Goal: Check status: Check status

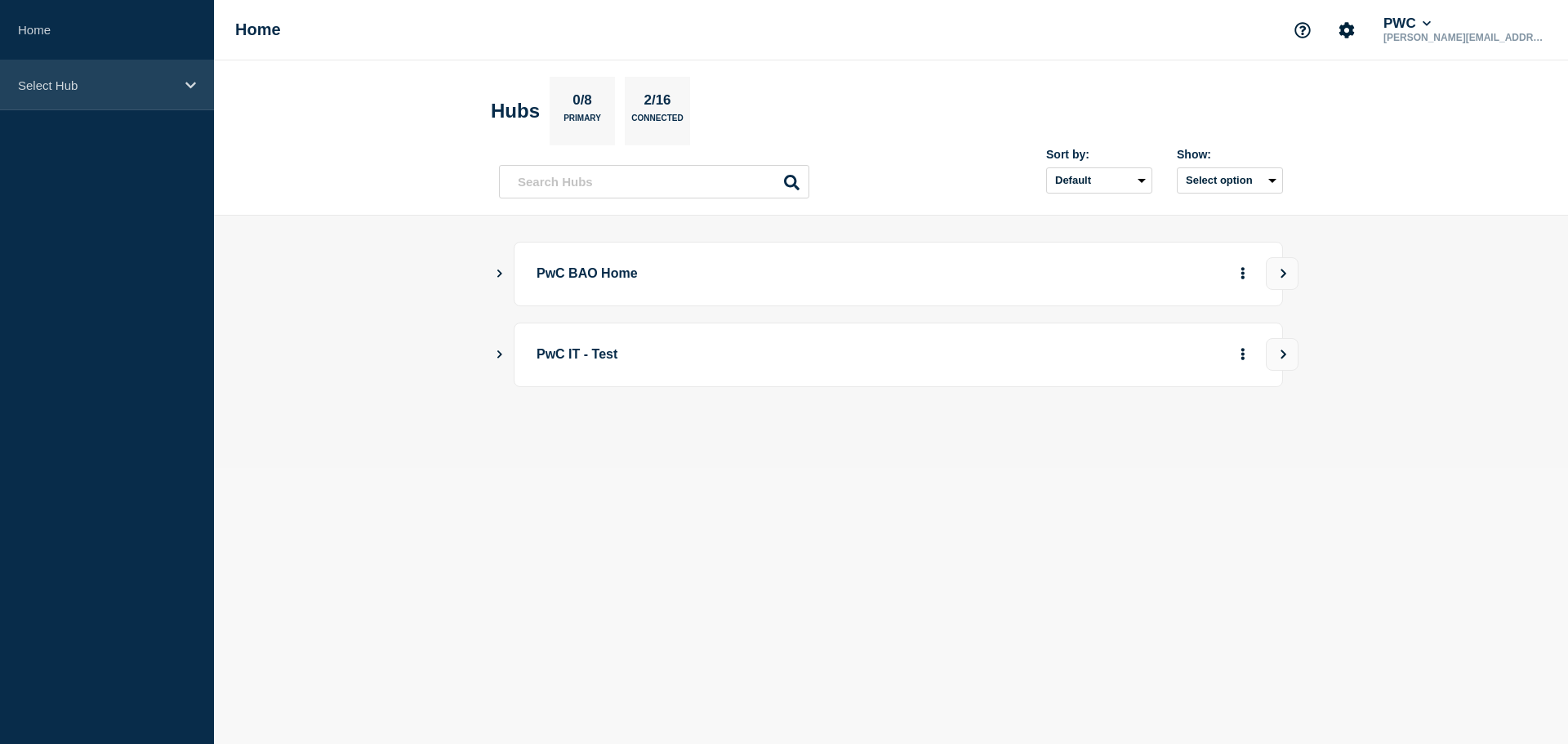
click at [84, 72] on div "Select Hub" at bounding box center [106, 86] width 214 height 50
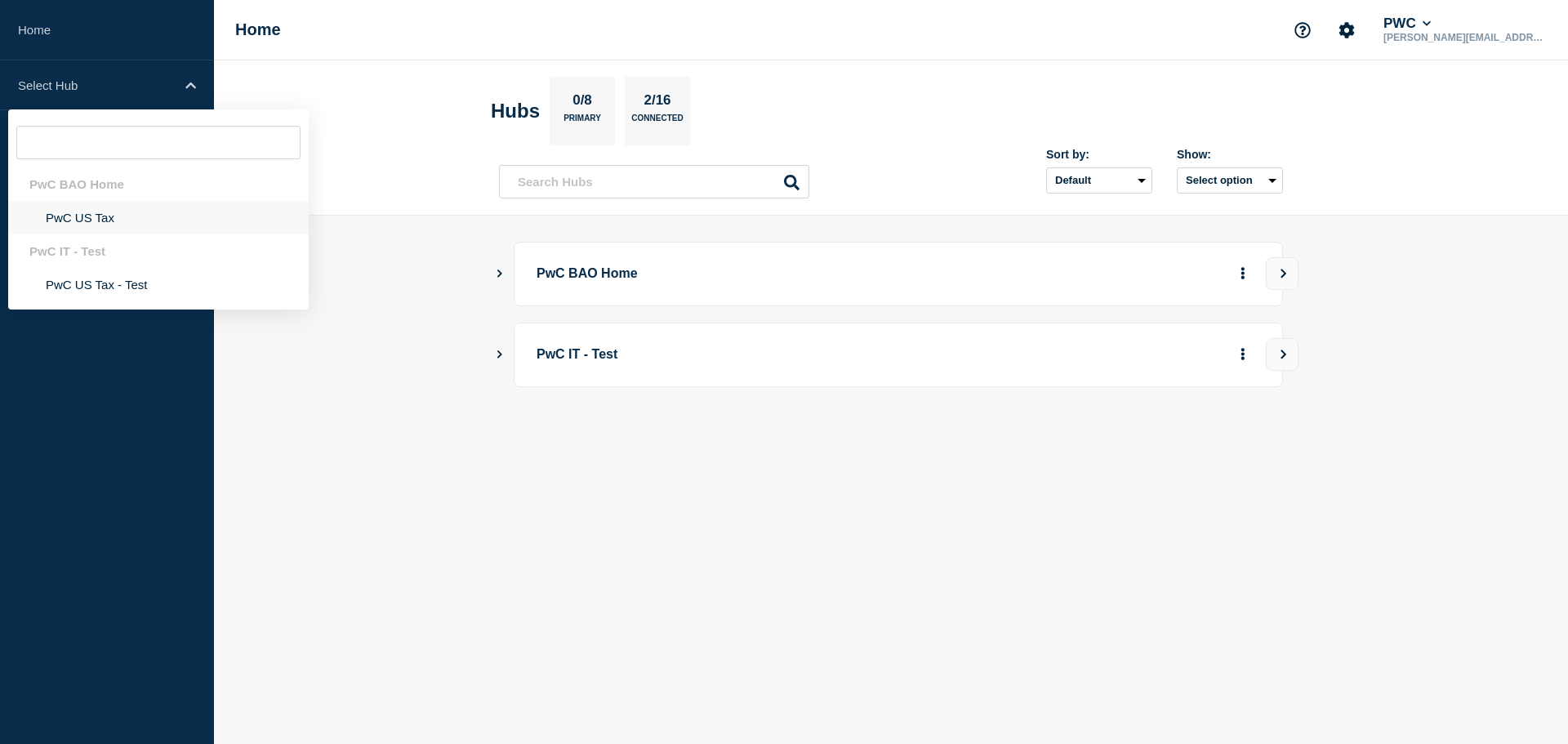
click at [81, 207] on li "PwC US Tax" at bounding box center [158, 218] width 300 height 33
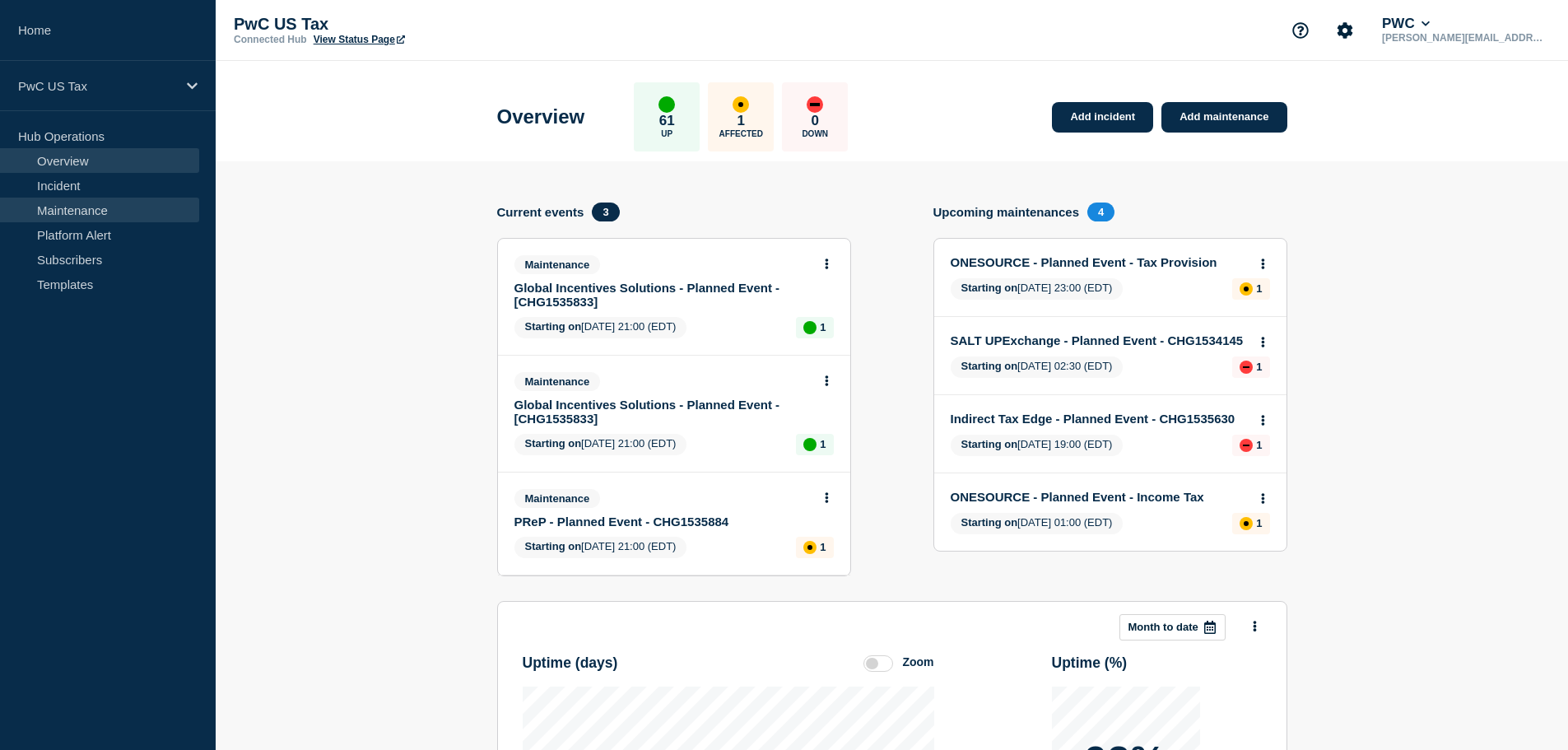
click at [60, 213] on link "Maintenance" at bounding box center [100, 210] width 200 height 24
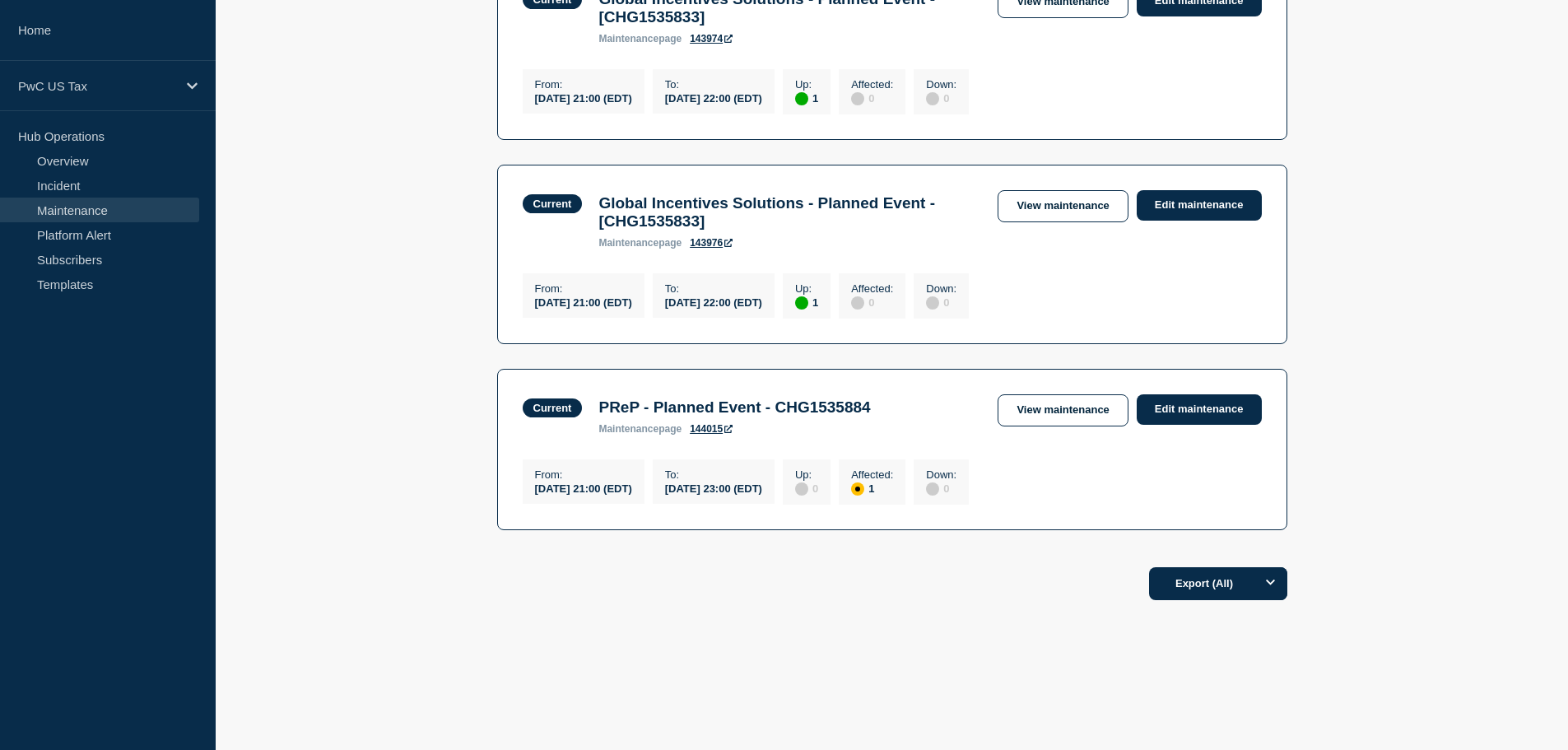
scroll to position [406, 0]
click at [1027, 403] on link "View maintenance" at bounding box center [1062, 410] width 130 height 32
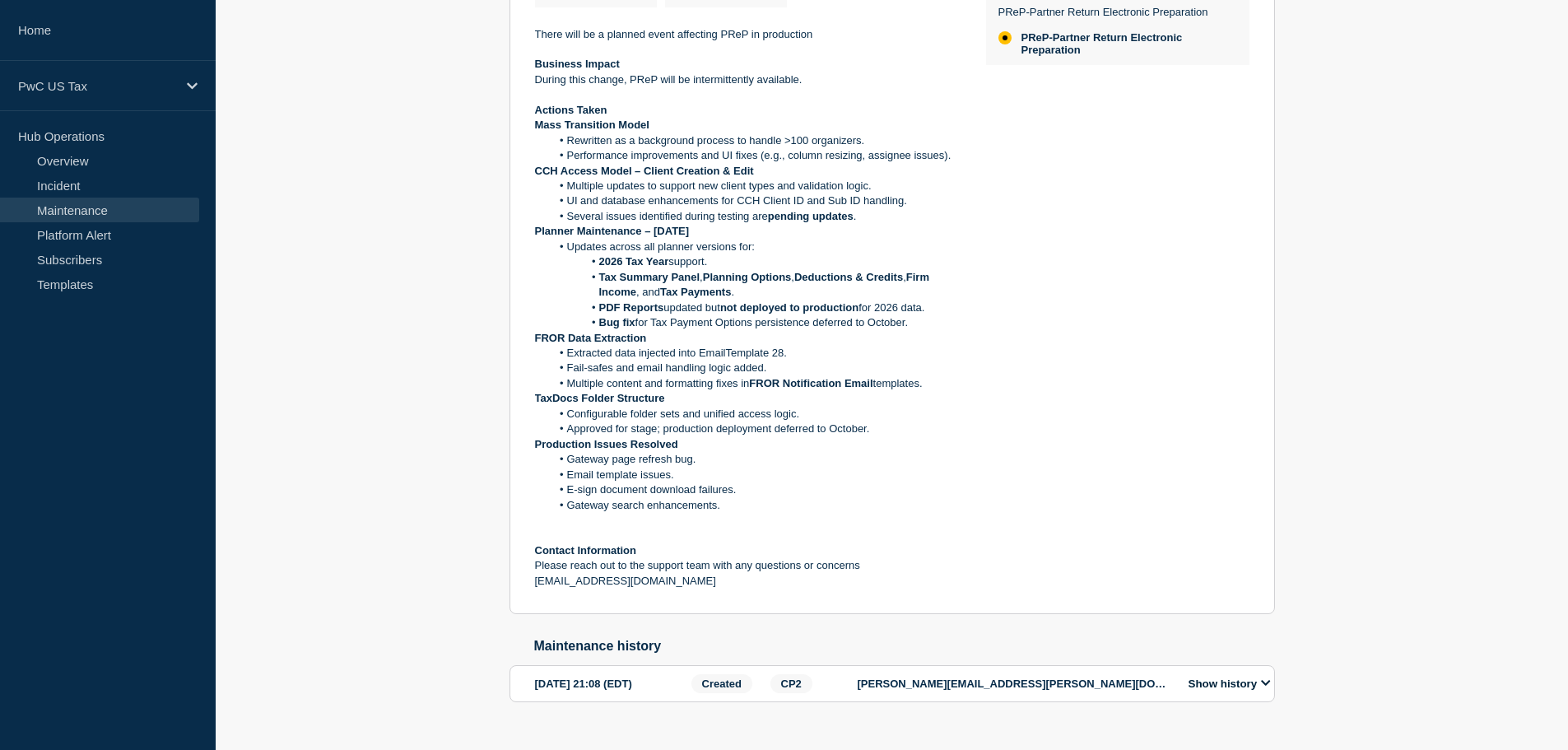
scroll to position [492, 0]
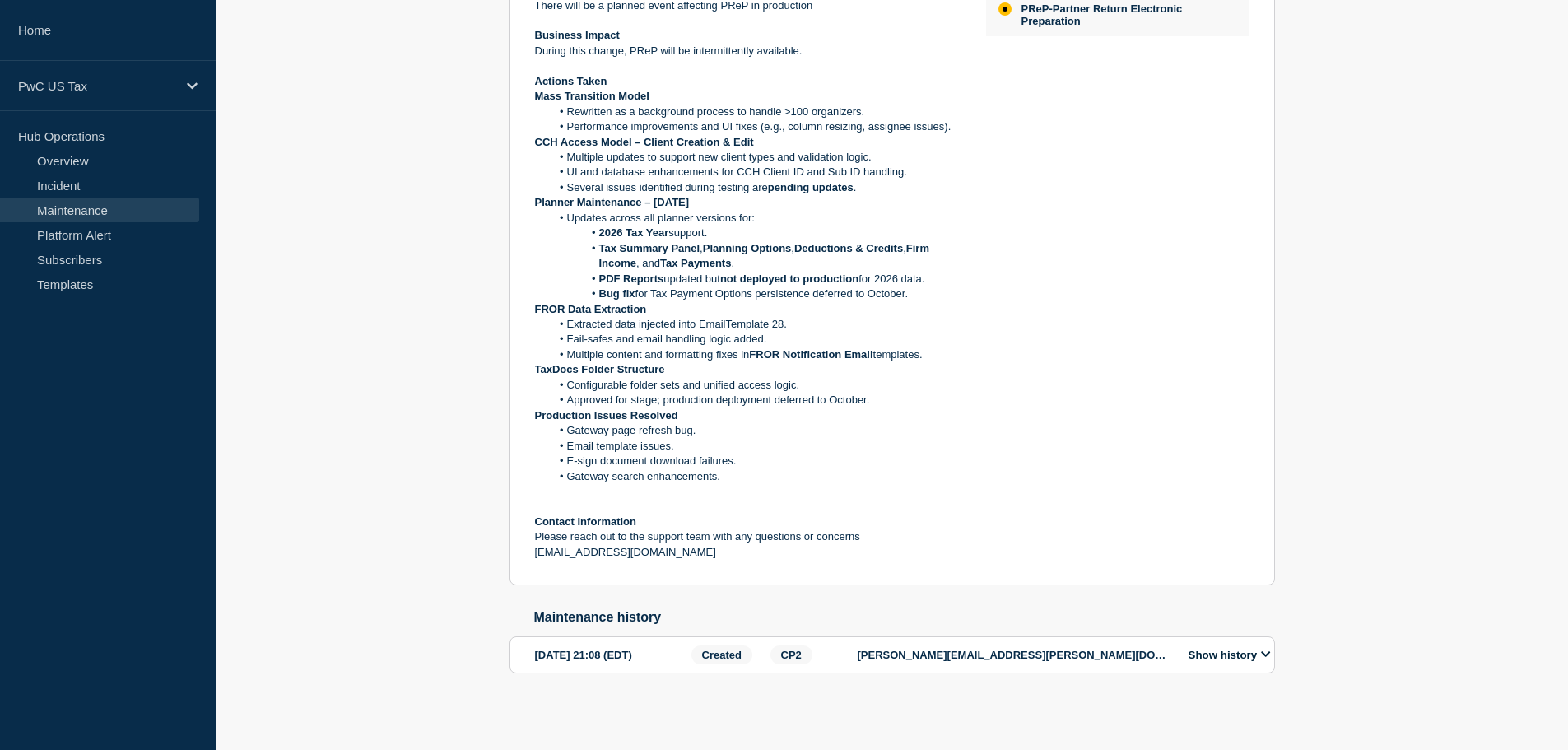
click at [1233, 648] on button "Show history" at bounding box center [1230, 655] width 92 height 14
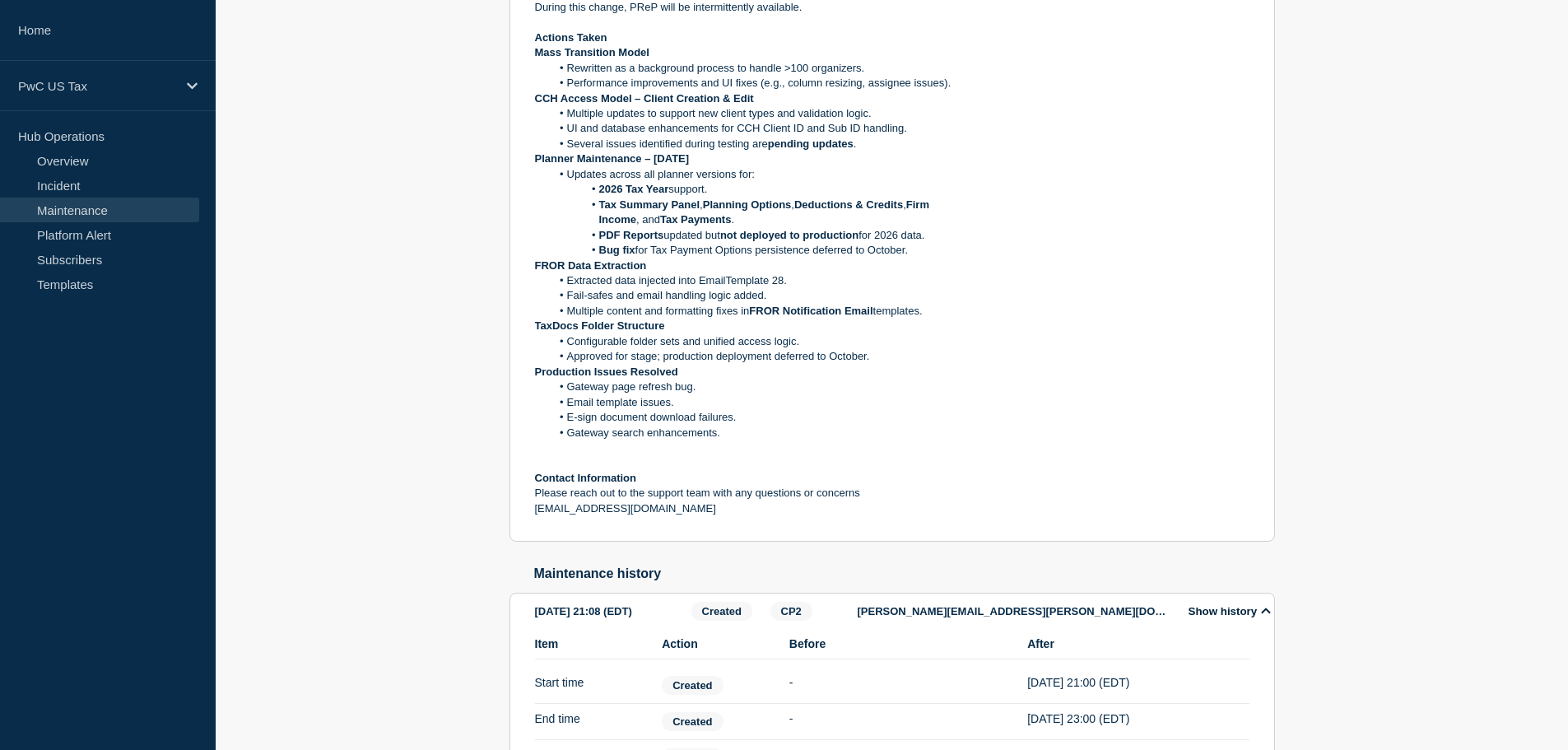
scroll to position [0, 0]
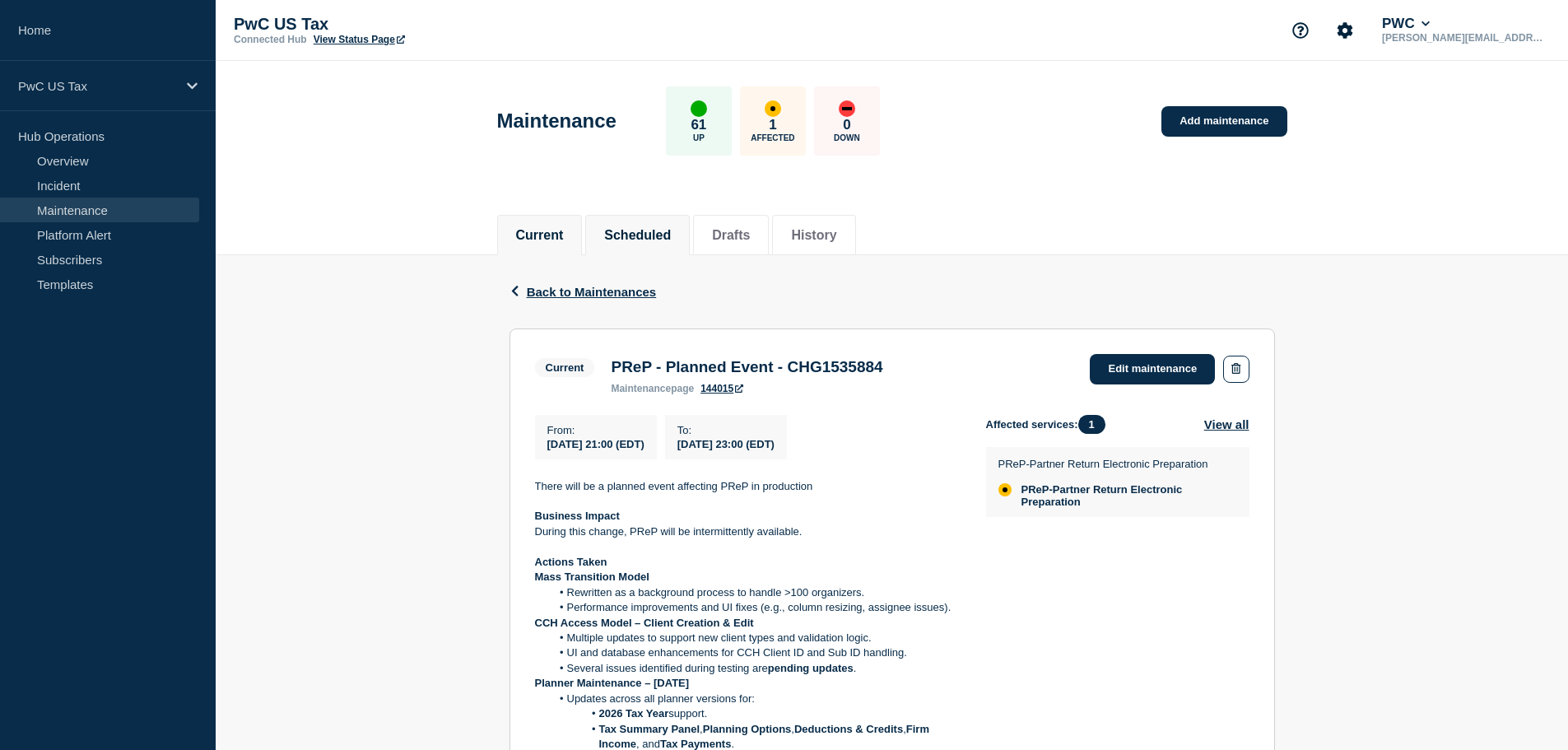
click at [645, 235] on button "Scheduled" at bounding box center [638, 236] width 67 height 15
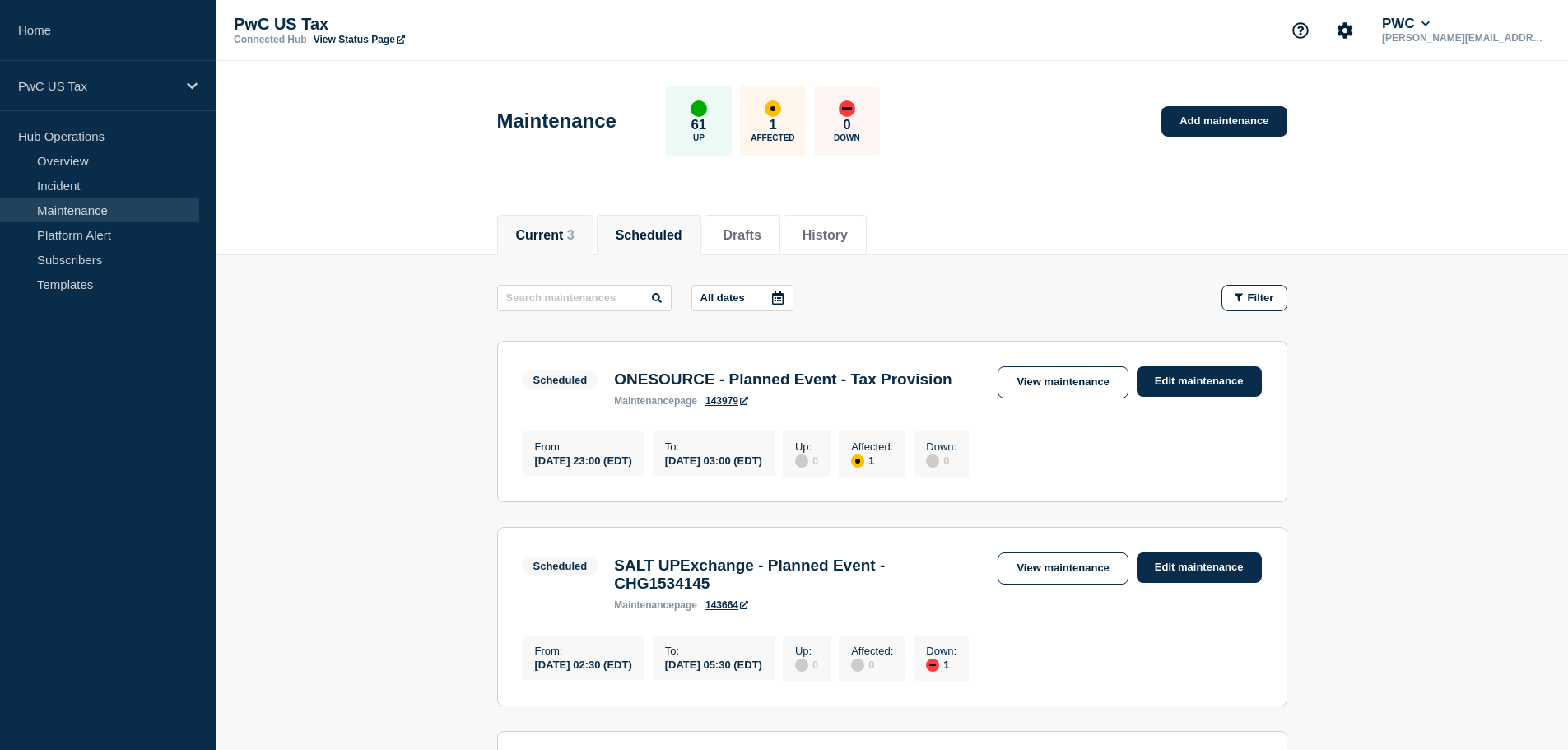
click at [504, 223] on li "Current 3" at bounding box center [545, 235] width 96 height 40
